Goal: Task Accomplishment & Management: Manage account settings

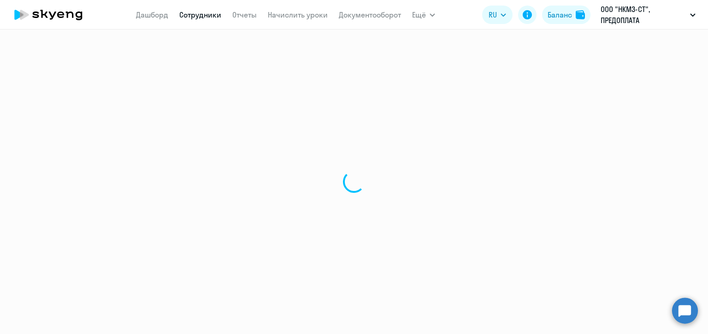
select select "30"
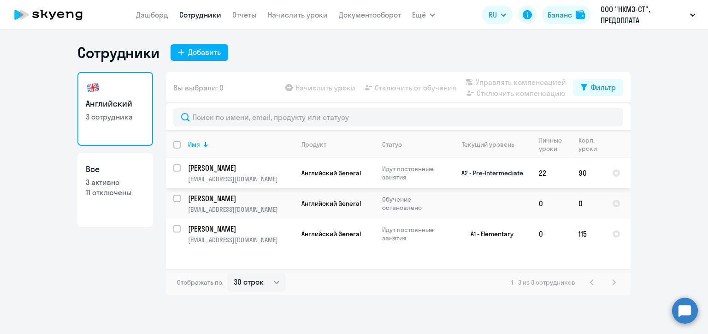
click at [318, 171] on span "Английский General" at bounding box center [331, 173] width 59 height 8
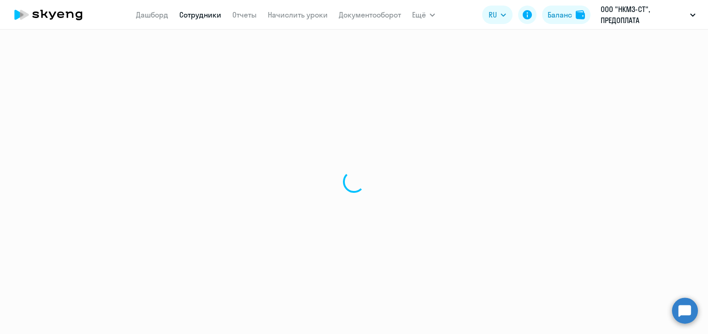
select select "english"
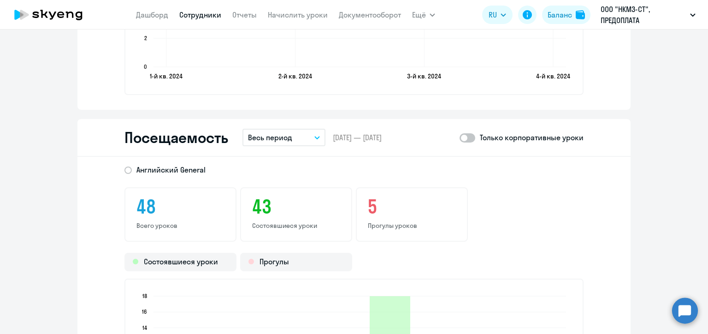
scroll to position [1107, 0]
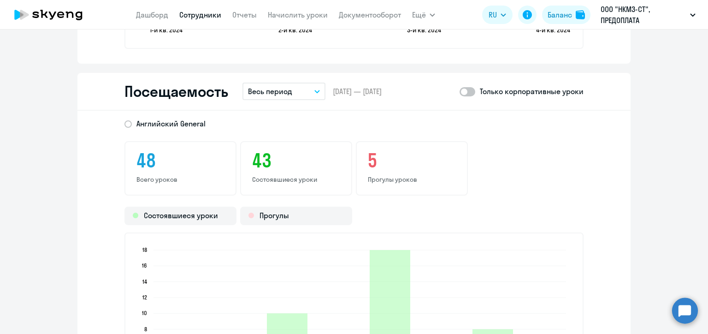
click at [467, 91] on span at bounding box center [468, 91] width 16 height 9
click at [460, 91] on input "checkbox" at bounding box center [459, 91] width 0 height 0
checkbox input "true"
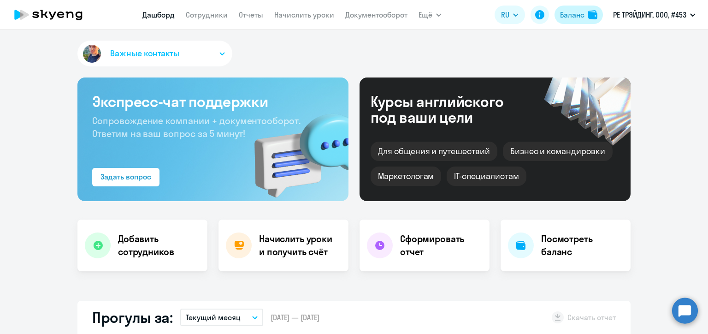
click at [581, 17] on div "Баланс" at bounding box center [572, 14] width 24 height 11
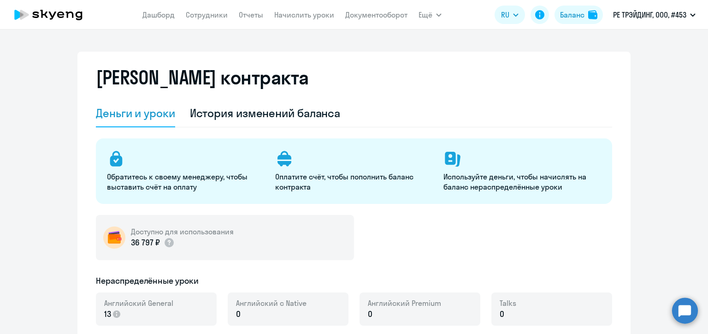
select select "english_adult_not_native_speaker"
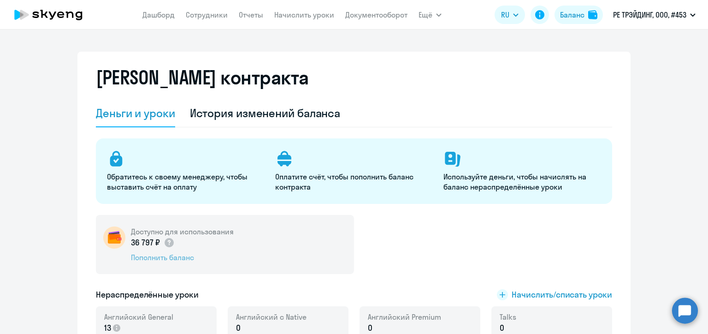
click at [184, 260] on div "Пополнить баланс" at bounding box center [182, 257] width 103 height 10
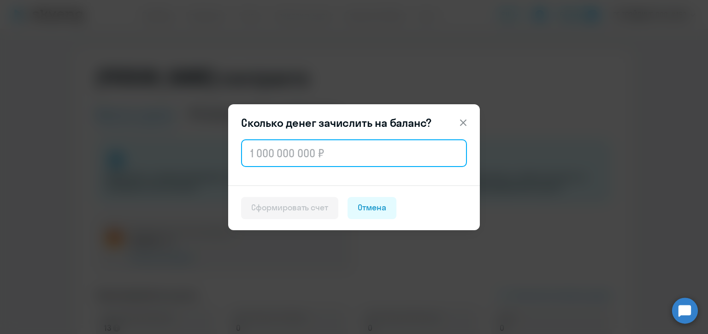
click at [337, 141] on input "text" at bounding box center [354, 153] width 226 height 28
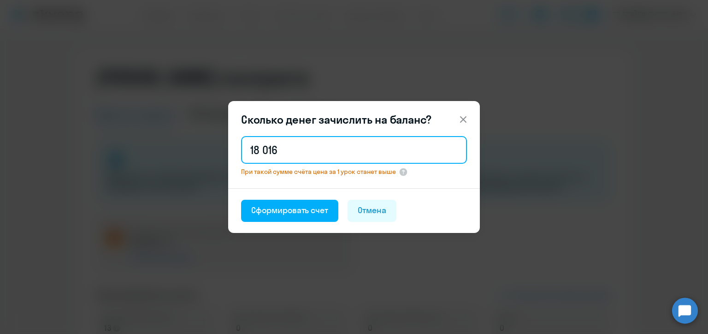
type input "18 016"
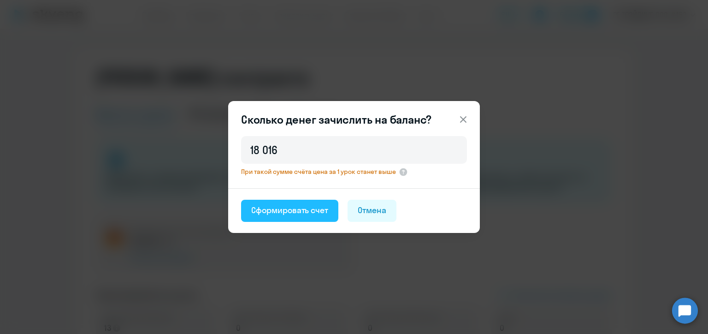
click at [294, 210] on div "Сформировать счет" at bounding box center [289, 210] width 77 height 12
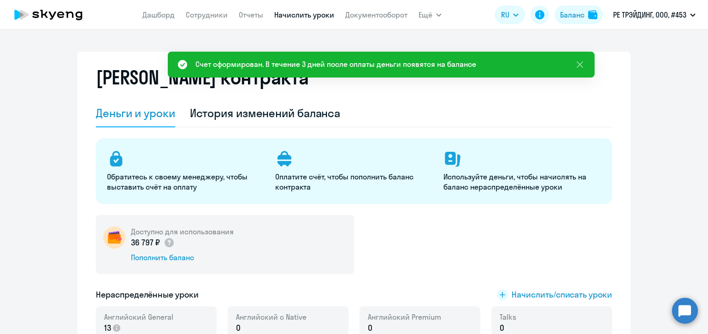
click at [300, 14] on link "Начислить уроки" at bounding box center [304, 14] width 60 height 9
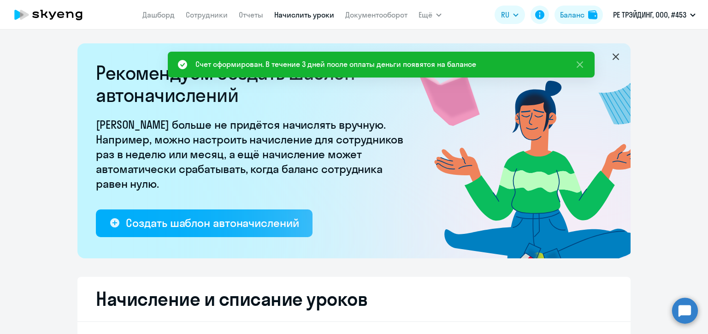
select select "10"
